Goal: Task Accomplishment & Management: Use online tool/utility

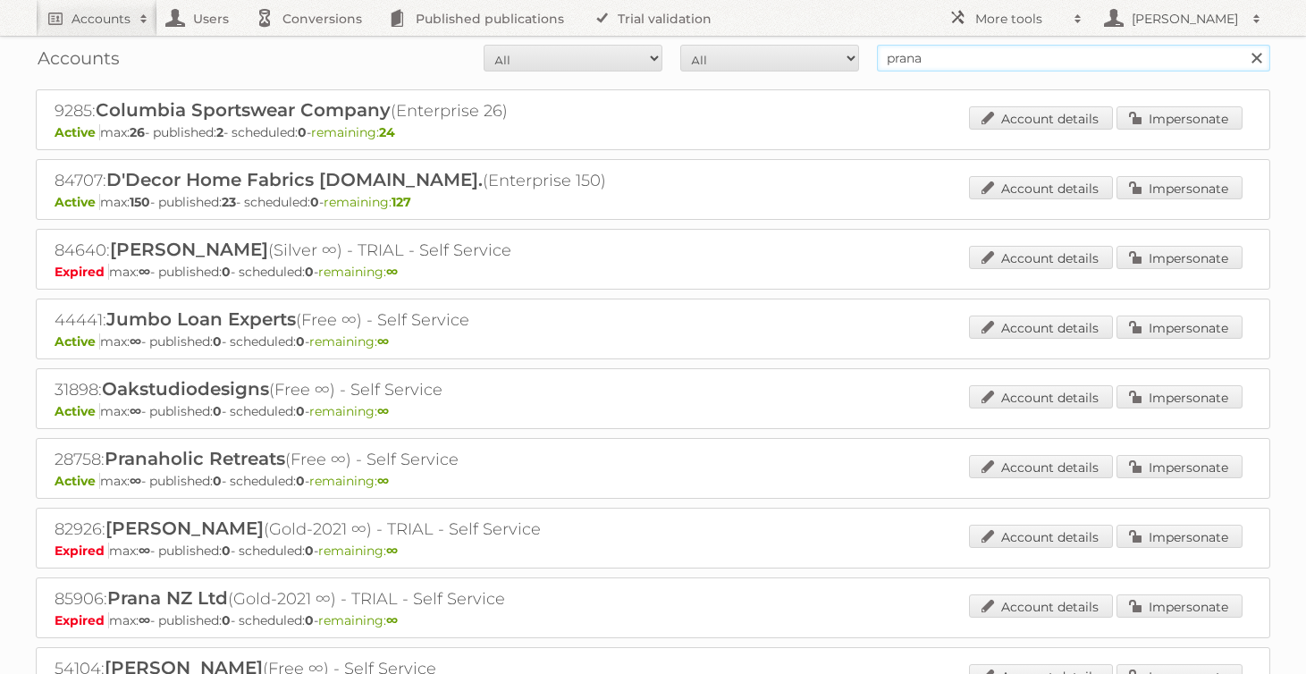
click at [1094, 58] on input "prana" at bounding box center [1073, 58] width 393 height 27
type input "moma"
click at [1242, 45] on input "Search" at bounding box center [1255, 58] width 27 height 27
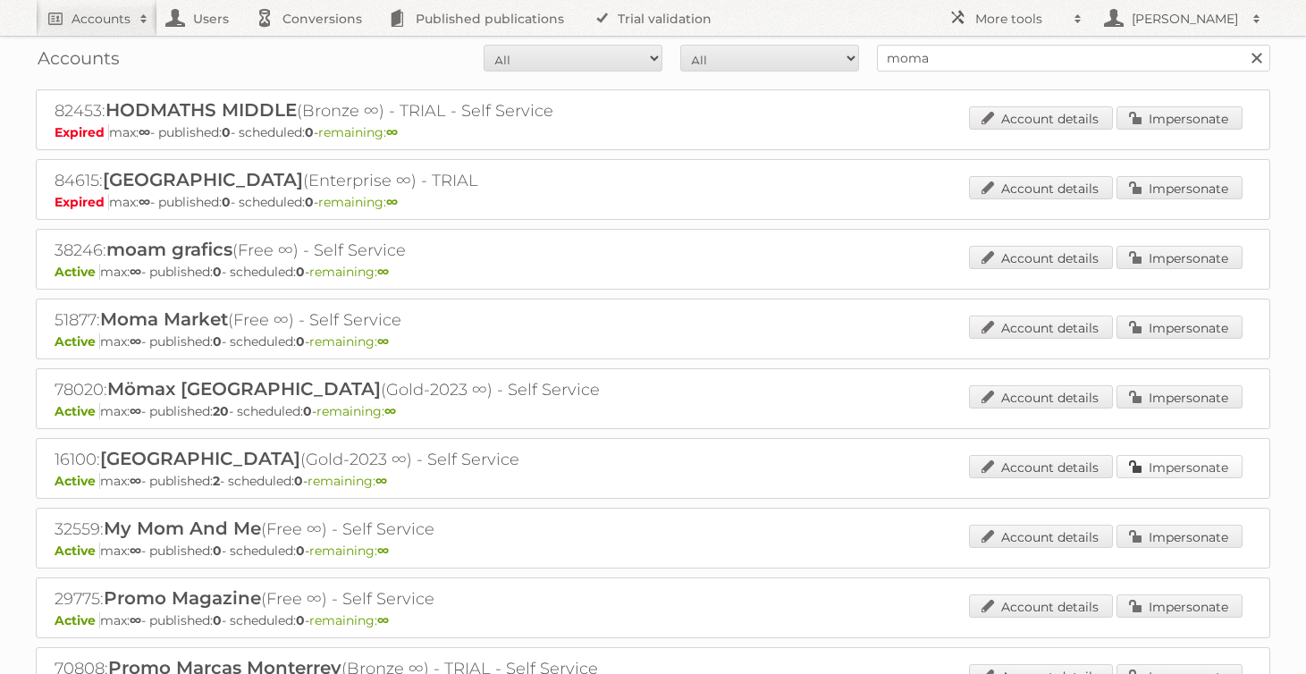
click at [1157, 473] on link "Impersonate" at bounding box center [1179, 466] width 126 height 23
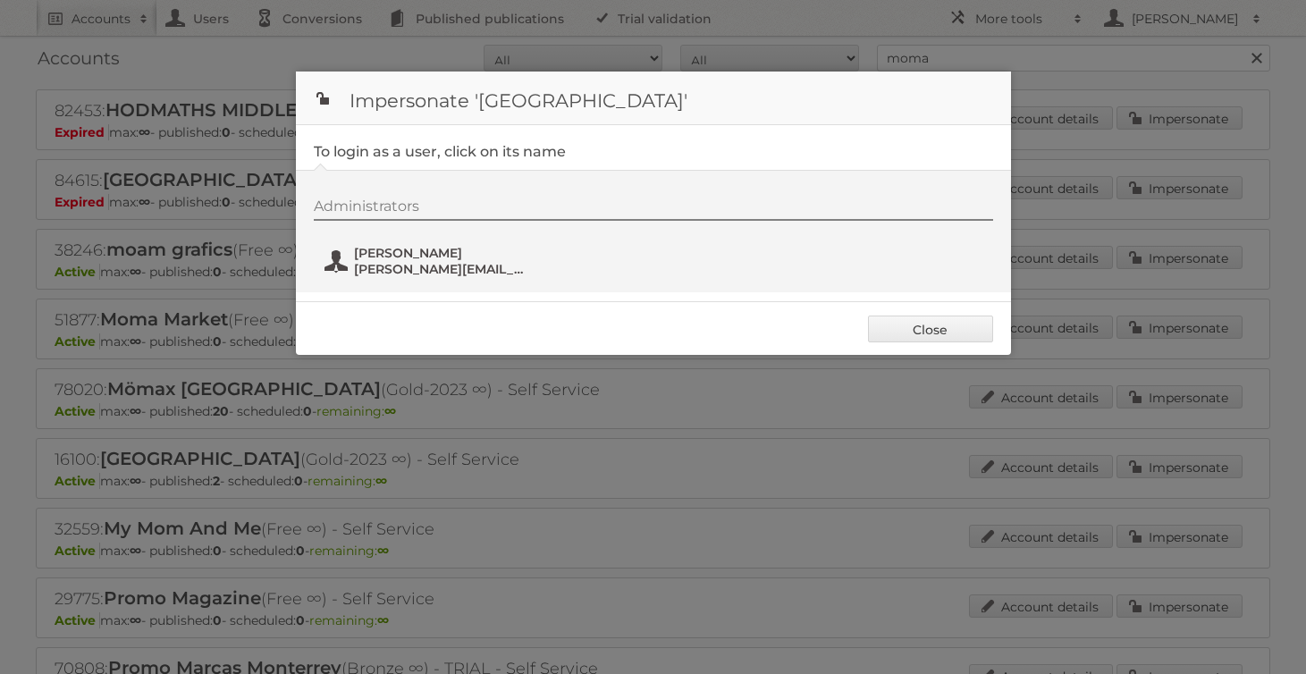
click at [417, 260] on span "Ursula Milan" at bounding box center [440, 253] width 173 height 16
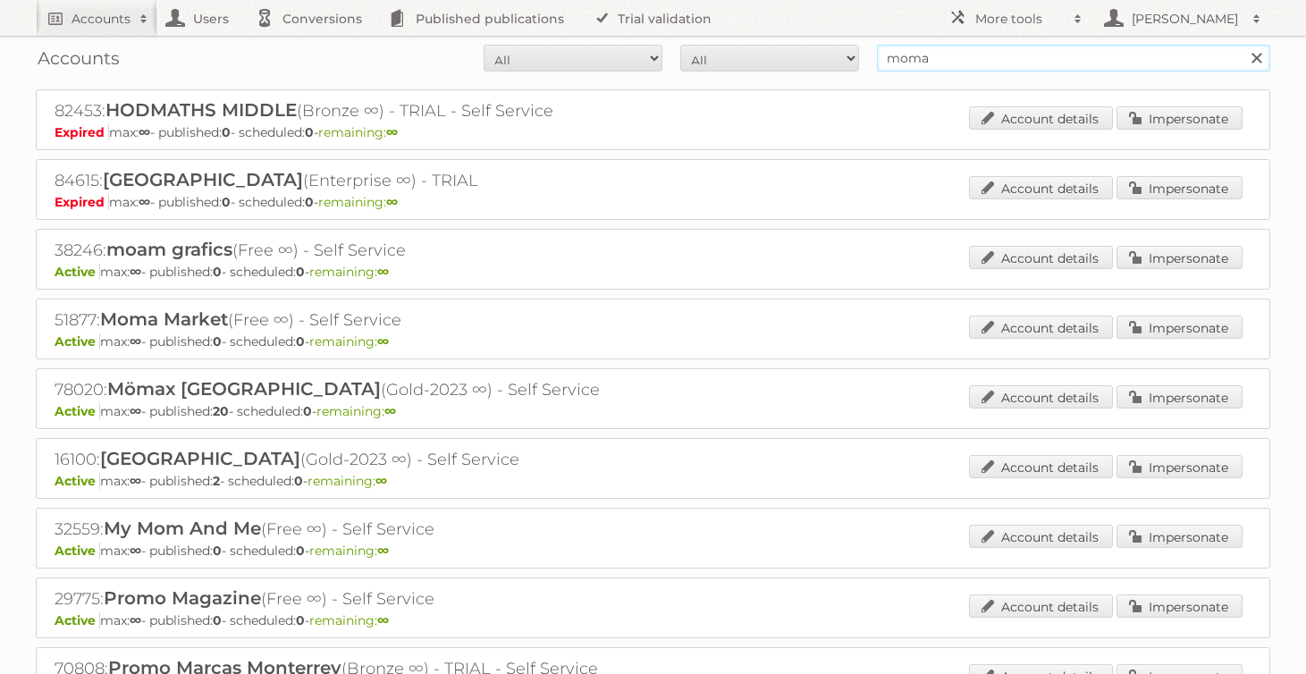
drag, startPoint x: 1011, startPoint y: 57, endPoint x: 828, endPoint y: 57, distance: 183.2
click at [828, 57] on form "All Active Expired Pending All Paid Trials Self service moma Search" at bounding box center [653, 58] width 1234 height 27
type input "columbia"
click at [1242, 45] on input "Search" at bounding box center [1255, 58] width 27 height 27
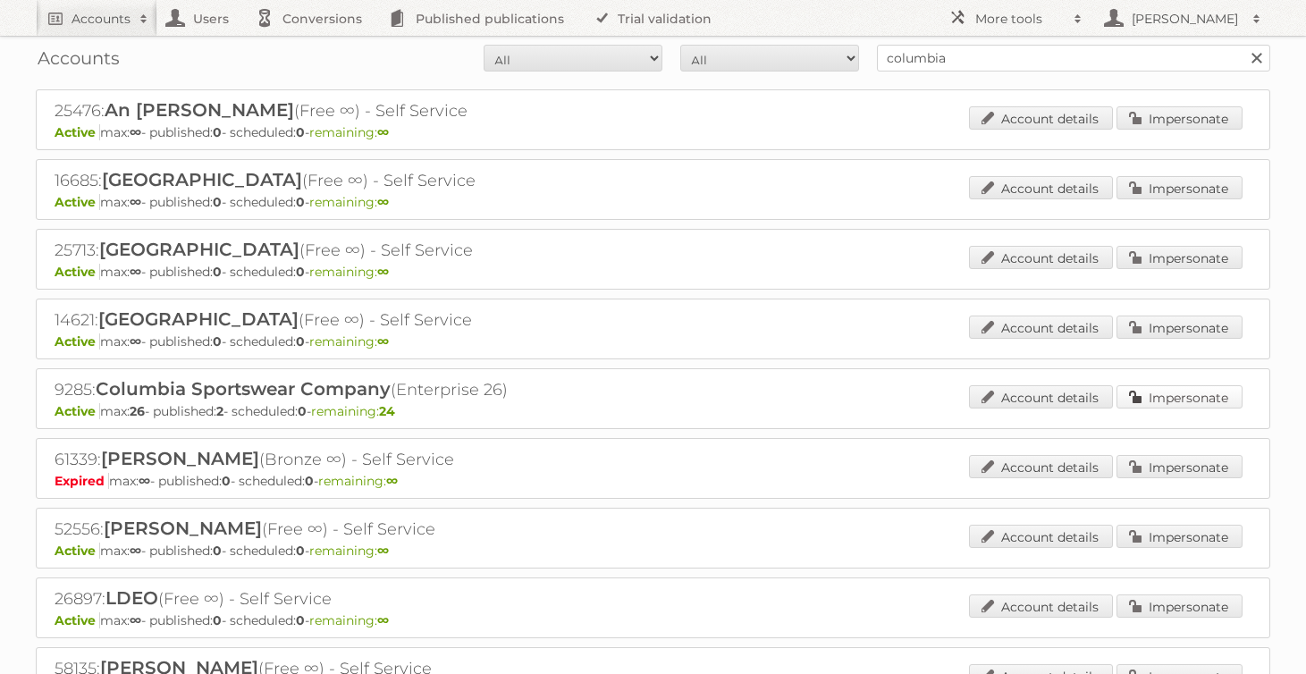
click at [1184, 392] on link "Impersonate" at bounding box center [1179, 396] width 126 height 23
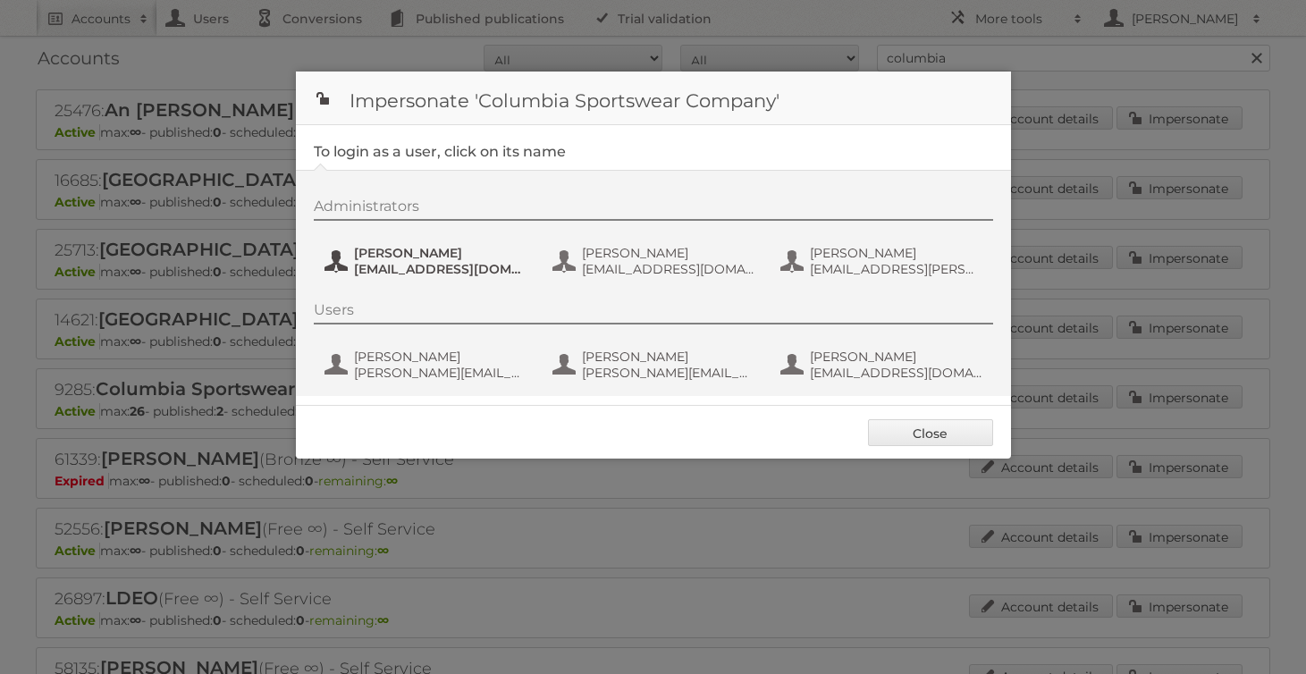
click at [396, 265] on span "aswapp@prana.com" at bounding box center [440, 269] width 173 height 16
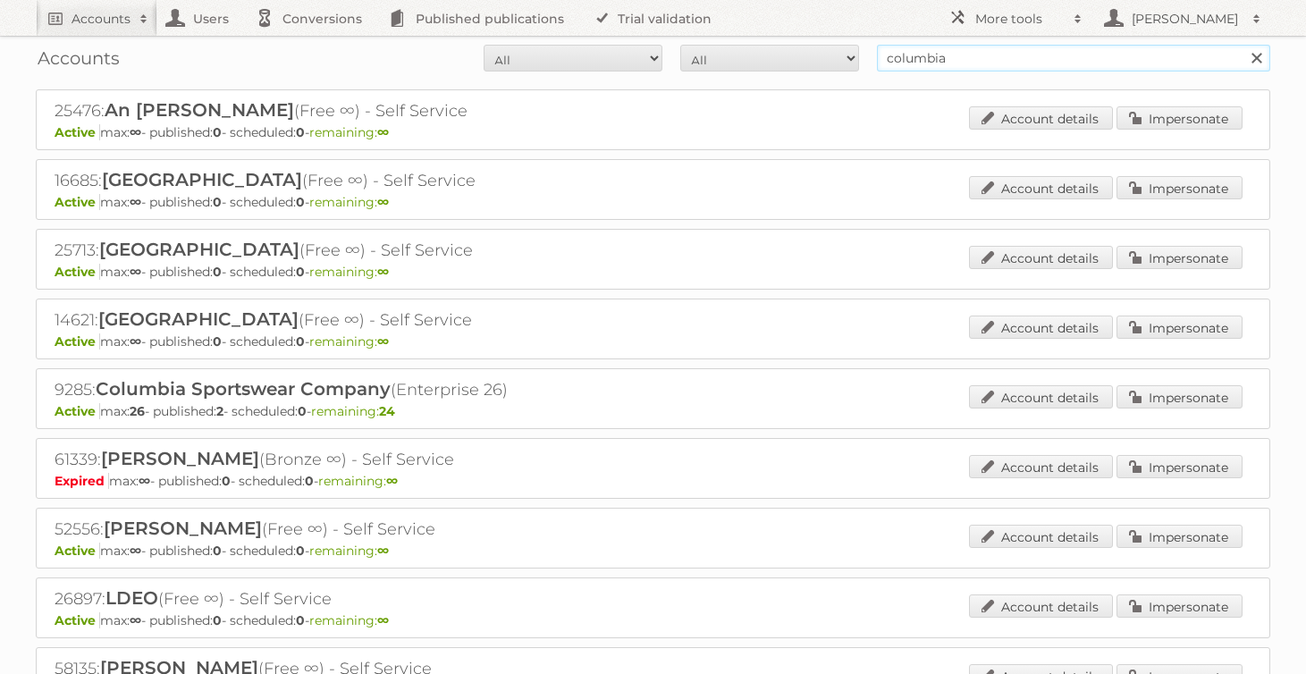
drag, startPoint x: 973, startPoint y: 55, endPoint x: 858, endPoint y: 55, distance: 115.3
click at [858, 55] on form "All Active Expired Pending All Paid Trials Self service columbia Search" at bounding box center [653, 58] width 1234 height 27
type input "four hands"
click at [1242, 45] on input "Search" at bounding box center [1255, 58] width 27 height 27
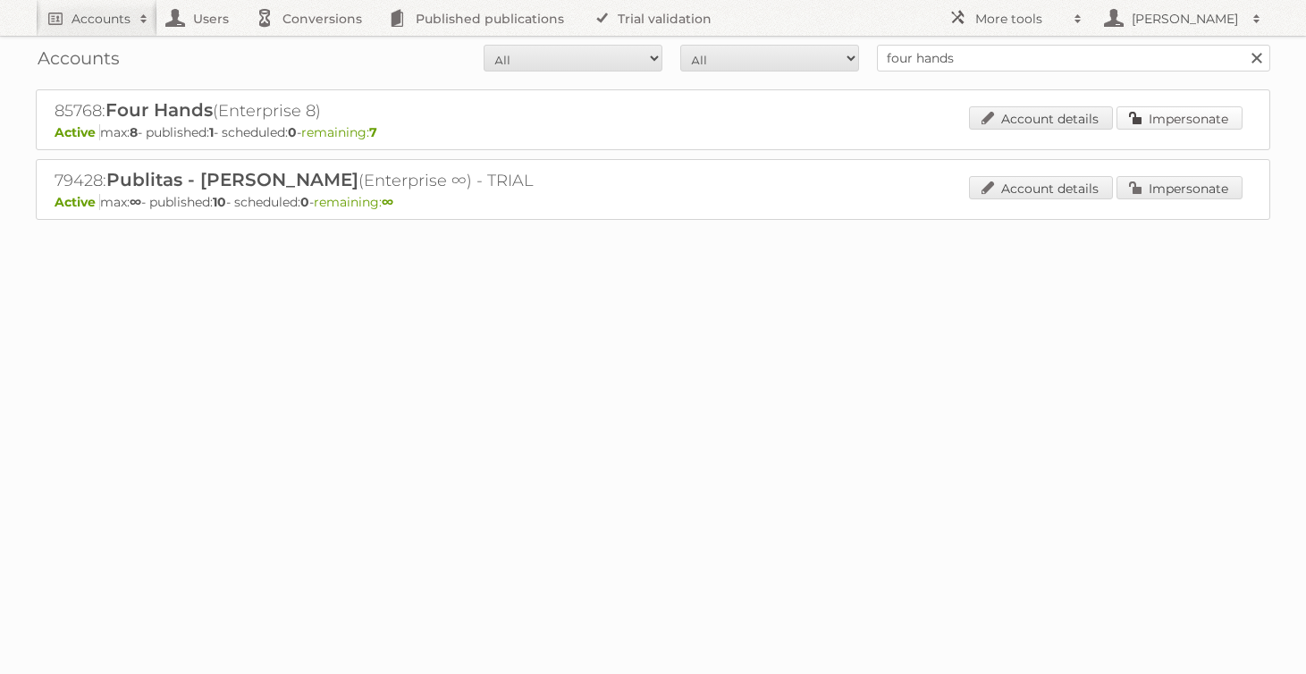
click at [1203, 117] on link "Impersonate" at bounding box center [1179, 117] width 126 height 23
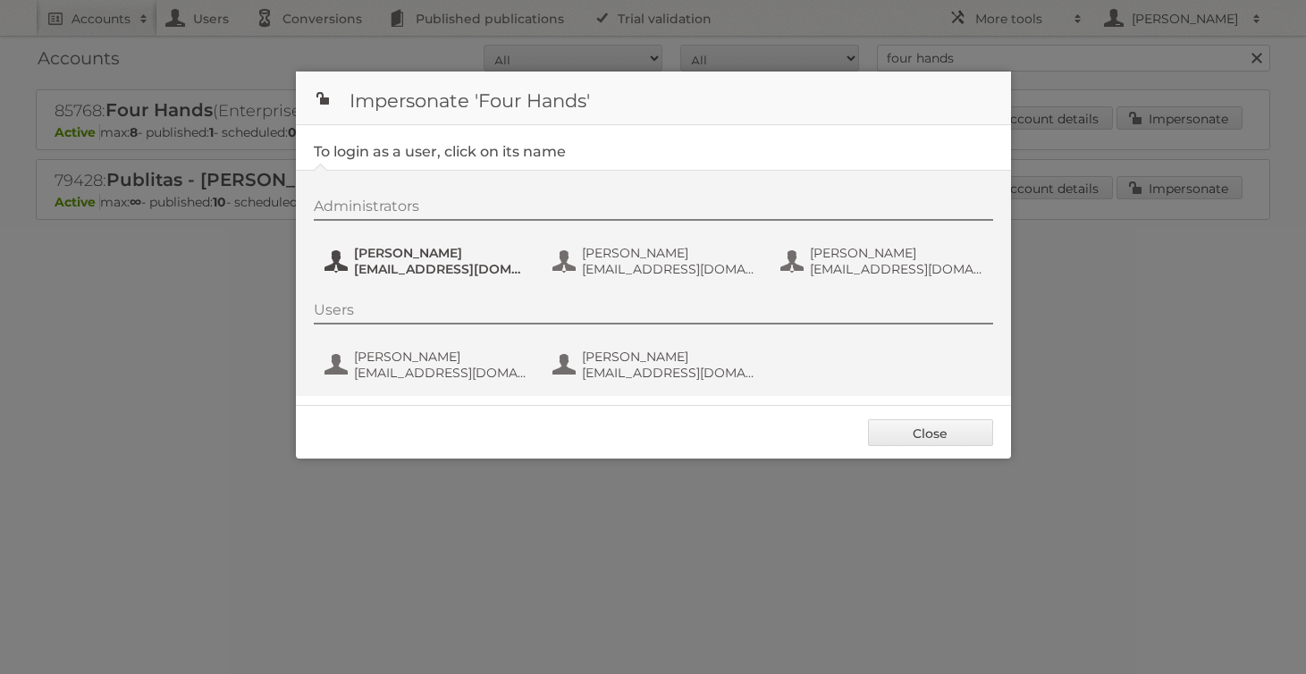
click at [411, 246] on button "[PERSON_NAME] [EMAIL_ADDRESS][DOMAIN_NAME]" at bounding box center [428, 261] width 210 height 36
